Goal: Check status: Check status

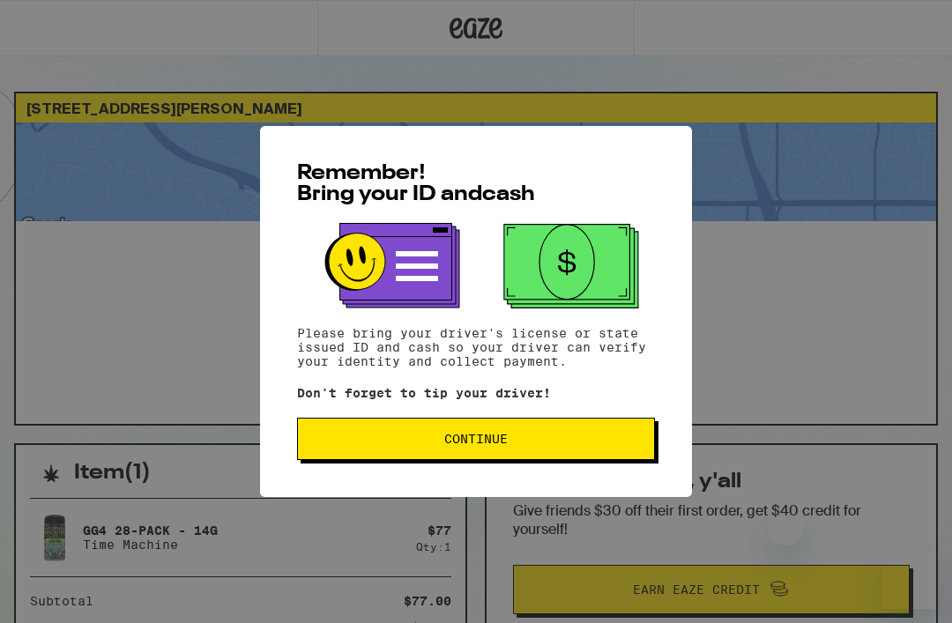
click at [524, 450] on button "Continue" at bounding box center [476, 439] width 358 height 42
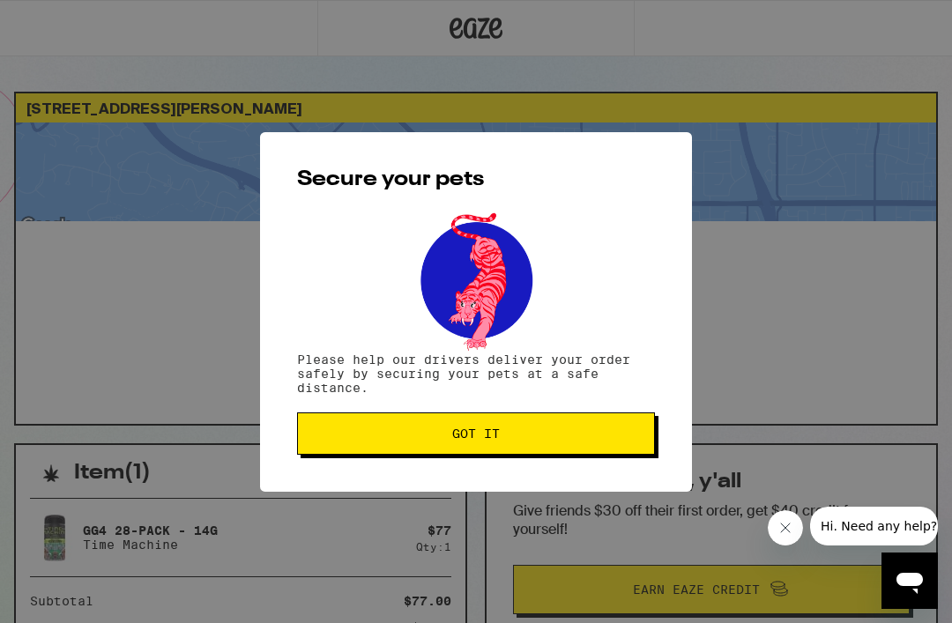
click at [537, 440] on span "Got it" at bounding box center [476, 433] width 328 height 12
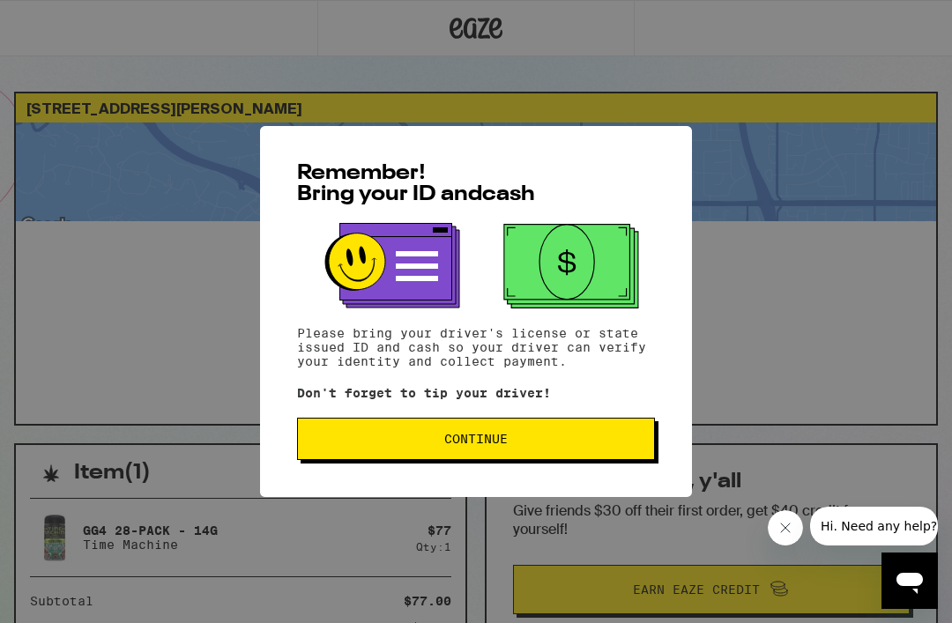
click at [575, 437] on button "Continue" at bounding box center [476, 439] width 358 height 42
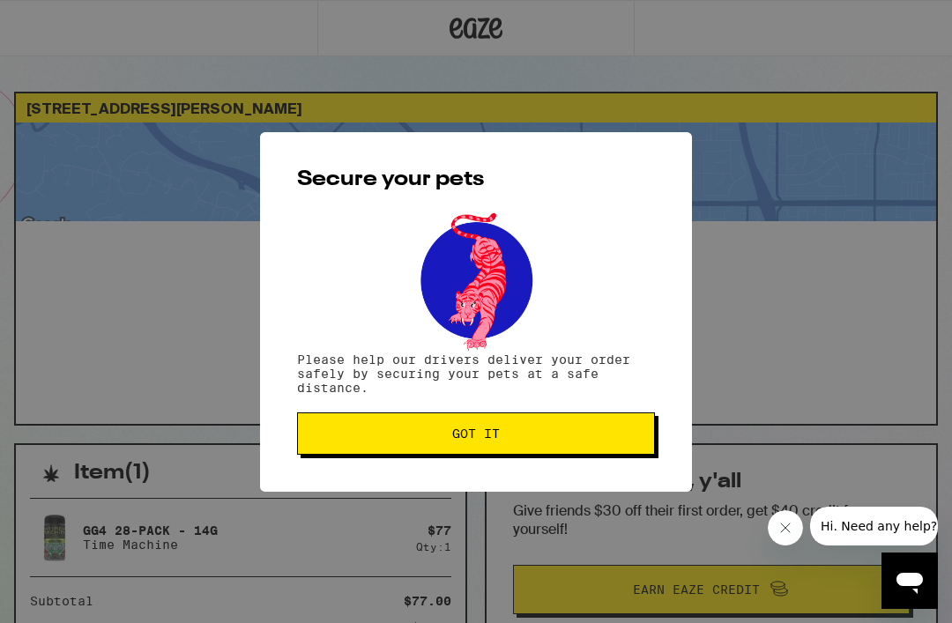
click at [570, 444] on button "Got it" at bounding box center [476, 433] width 358 height 42
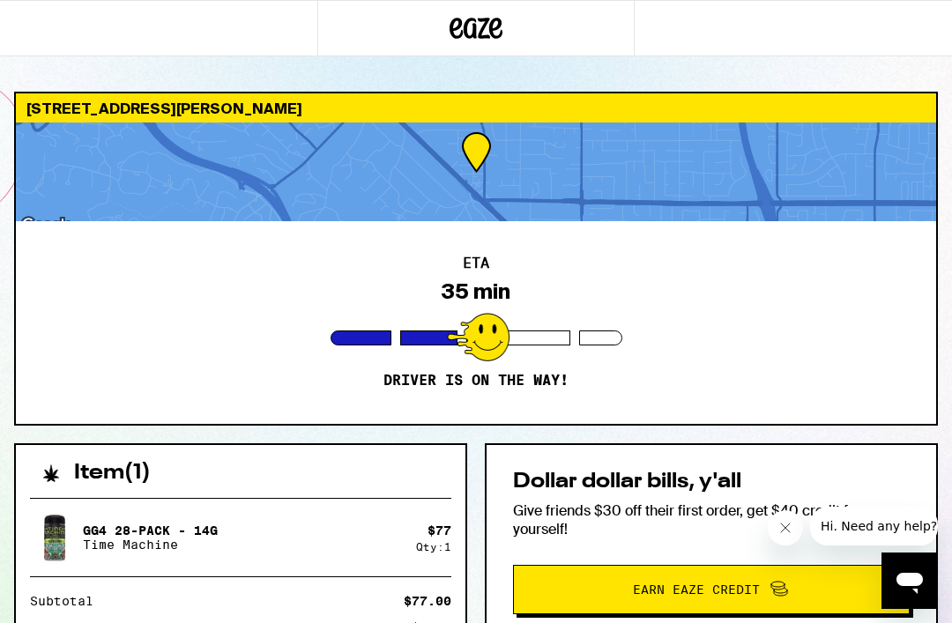
click at [653, 376] on div "ETA 35 min Driver is on the way!" at bounding box center [476, 322] width 920 height 203
click at [788, 530] on icon "Close message from company" at bounding box center [785, 528] width 14 height 14
click at [439, 584] on div "GG4 28-Pack - 14g Time Machine $ 77 Qty: 1 Subtotal $77.00 Delivery $5.00 Taxes…" at bounding box center [240, 620] width 449 height 273
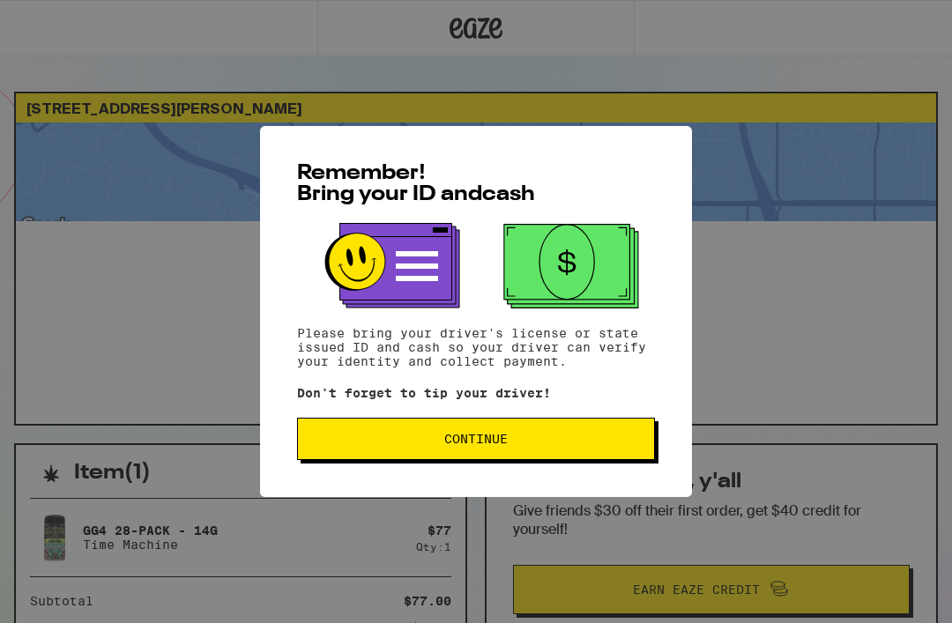
click at [550, 451] on button "Continue" at bounding box center [476, 439] width 358 height 42
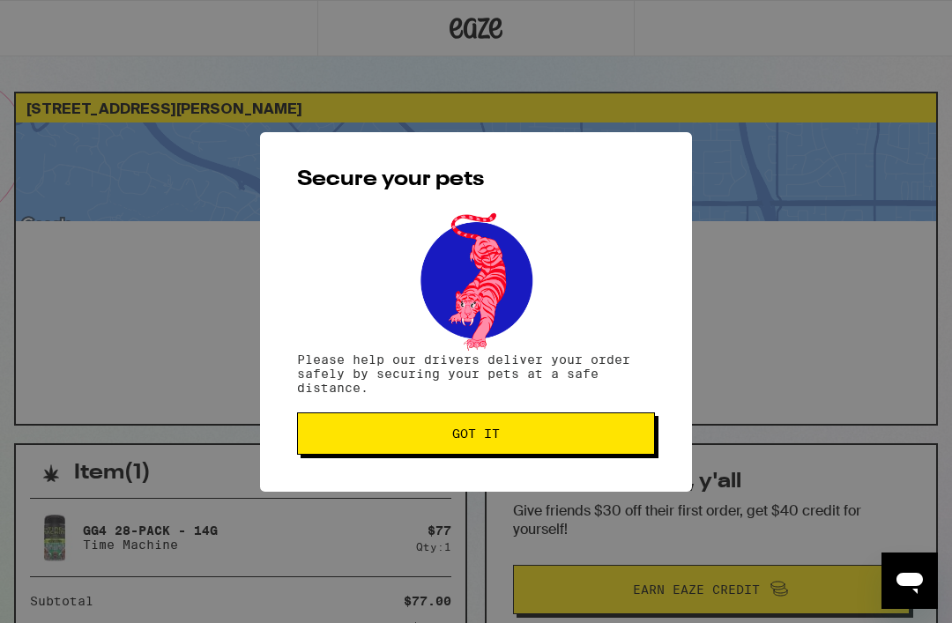
click at [545, 435] on span "Got it" at bounding box center [476, 433] width 328 height 12
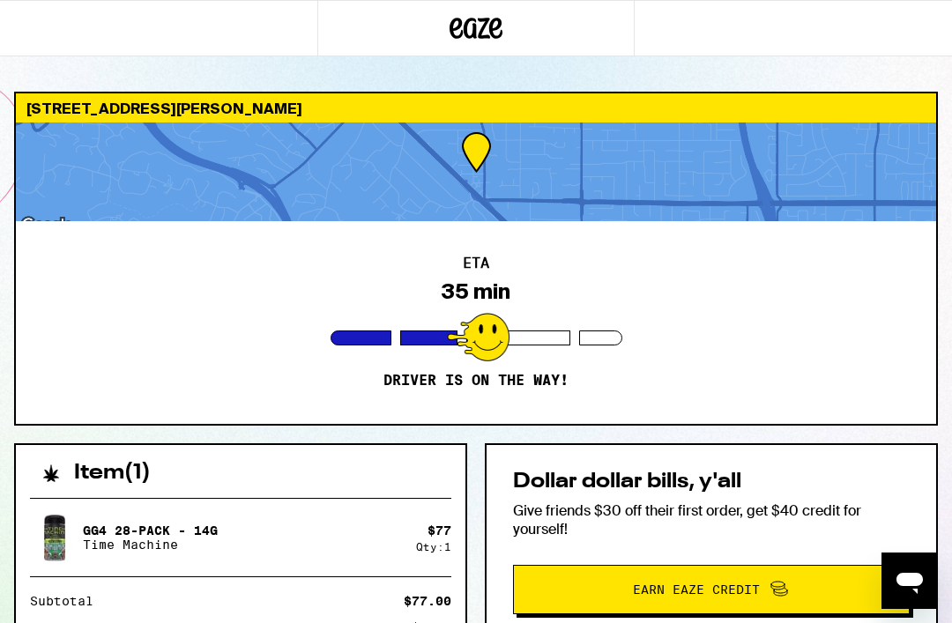
click at [724, 282] on div "ETA 35 min Driver is on the way!" at bounding box center [476, 322] width 920 height 203
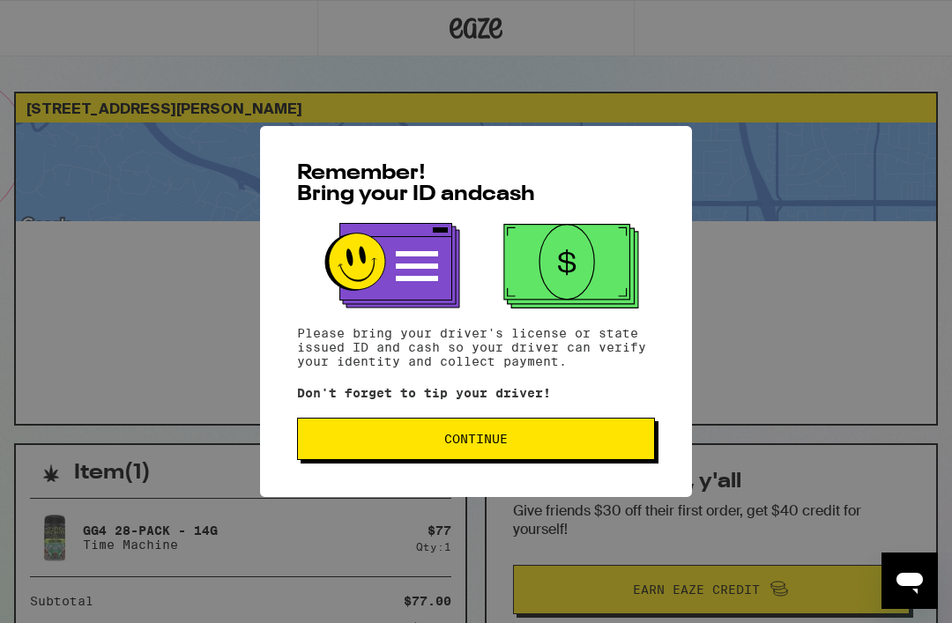
click at [457, 452] on button "Continue" at bounding box center [476, 439] width 358 height 42
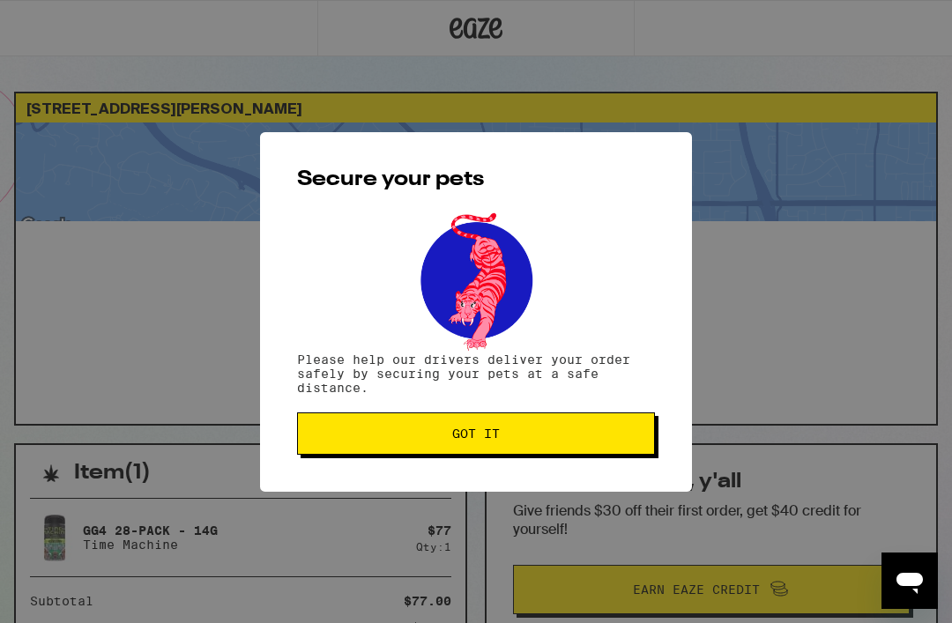
click at [457, 438] on span "Got it" at bounding box center [476, 433] width 48 height 12
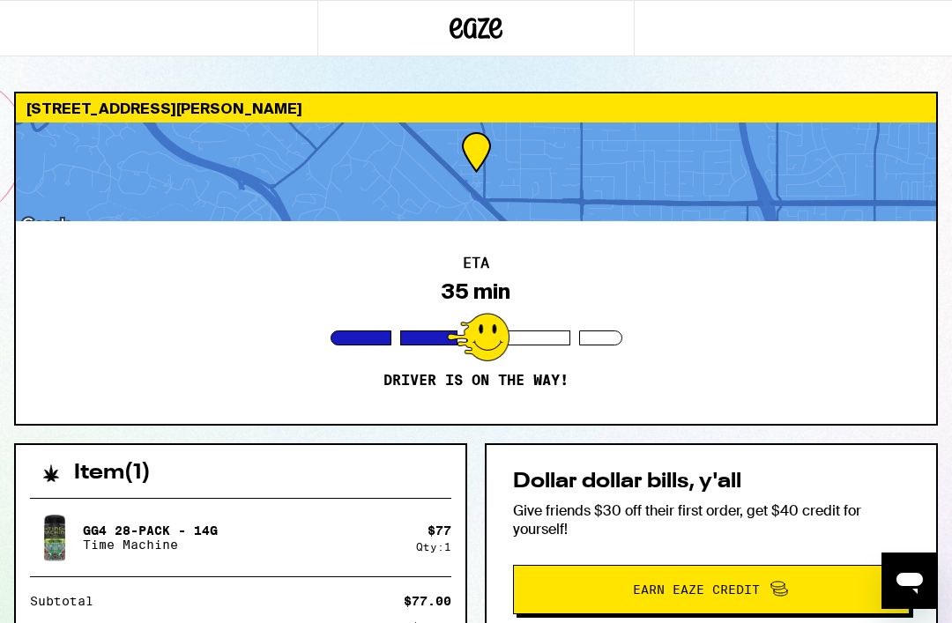
click at [369, 488] on div "GG4 28-Pack - 14g Time Machine $ 77 Qty: 1 Subtotal $77.00 Delivery $5.00 Taxes…" at bounding box center [240, 620] width 449 height 273
click at [447, 604] on div "$77.00" at bounding box center [428, 601] width 48 height 12
click at [887, 426] on div "973 Dolores Ave Los Altos 94024 ETA 35 min Driver is on the way! Item ( 1 ) GG4…" at bounding box center [476, 531] width 952 height 878
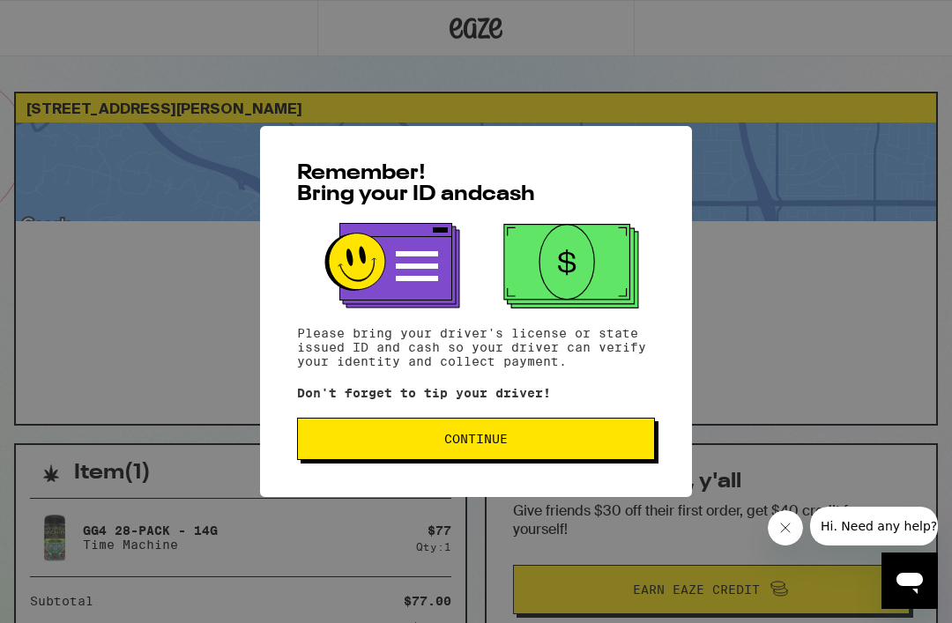
click at [511, 442] on span "Continue" at bounding box center [476, 439] width 328 height 12
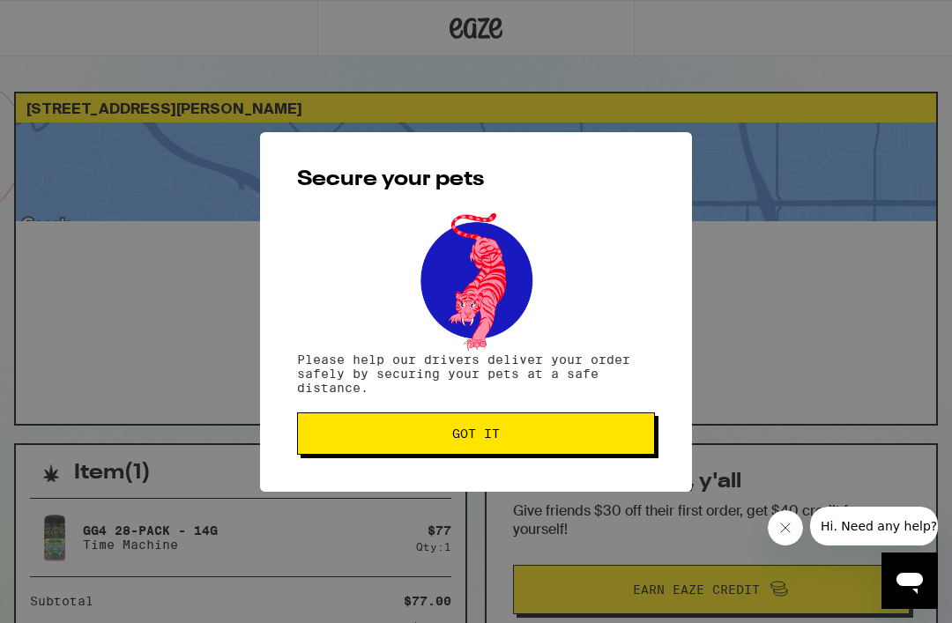
click at [505, 438] on span "Got it" at bounding box center [476, 433] width 328 height 12
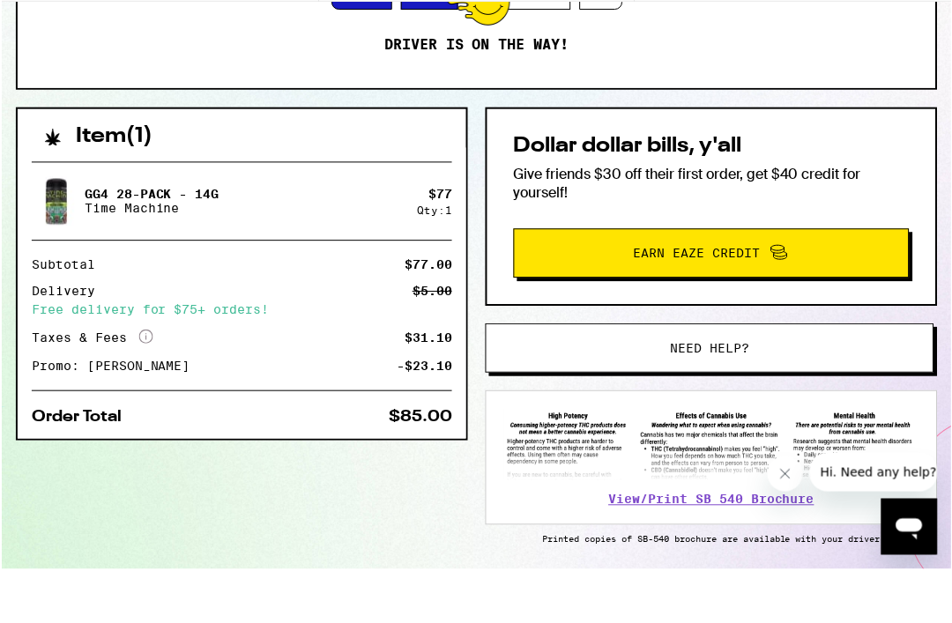
scroll to position [338, 0]
